Goal: Find specific page/section: Find specific page/section

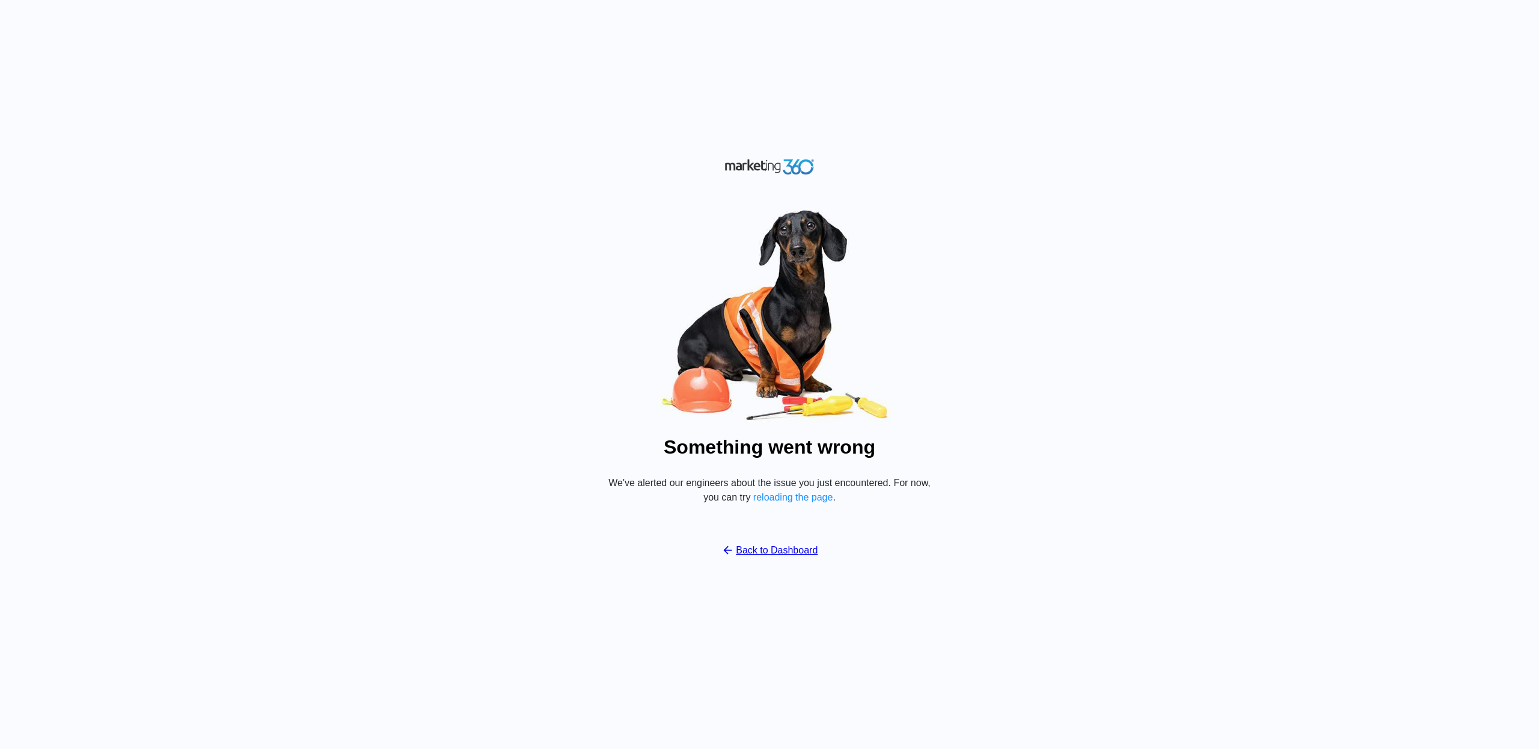
click at [737, 550] on link "Back to Dashboard" at bounding box center [769, 550] width 97 height 14
